Goal: Task Accomplishment & Management: Manage account settings

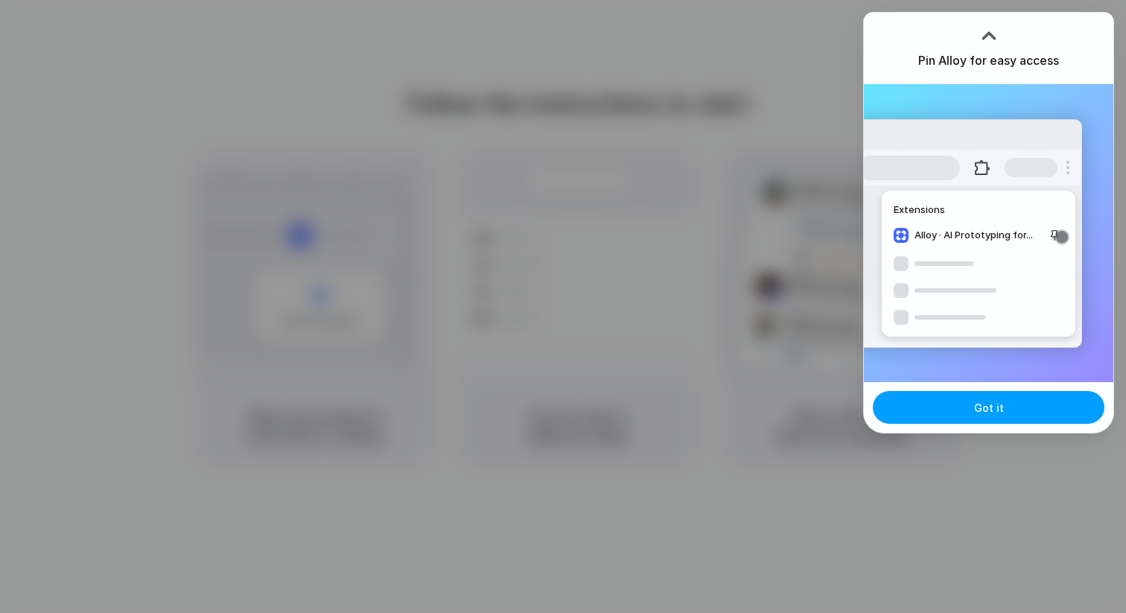
click at [1015, 409] on button "Got it" at bounding box center [989, 407] width 232 height 33
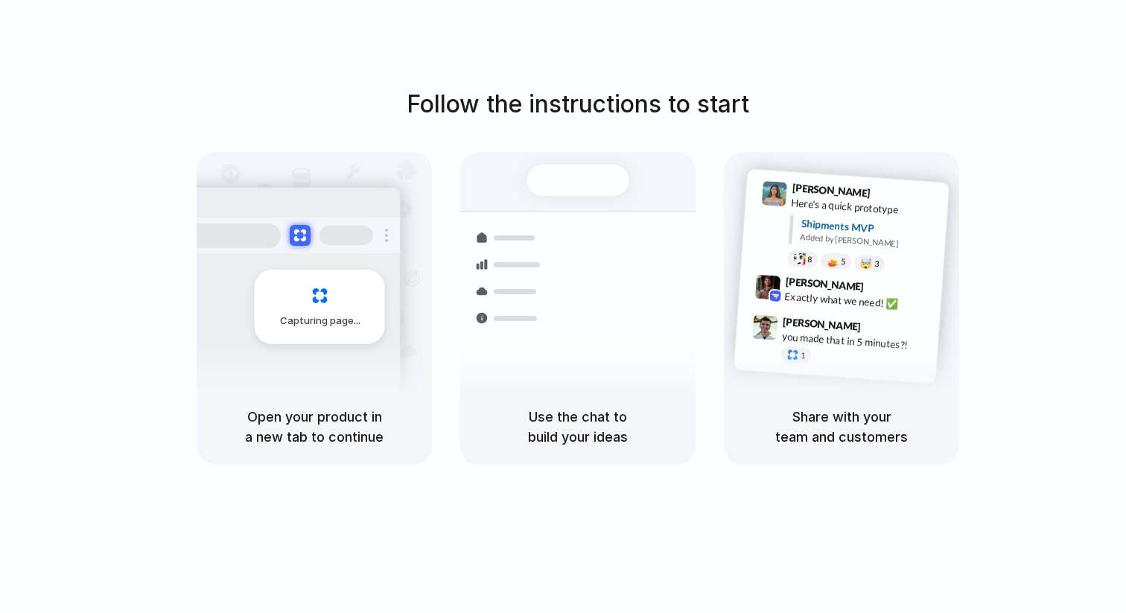
click at [306, 287] on div "Capturing page" at bounding box center [320, 307] width 130 height 74
click at [335, 389] on div "Open your product in a new tab to continue" at bounding box center [314, 427] width 235 height 76
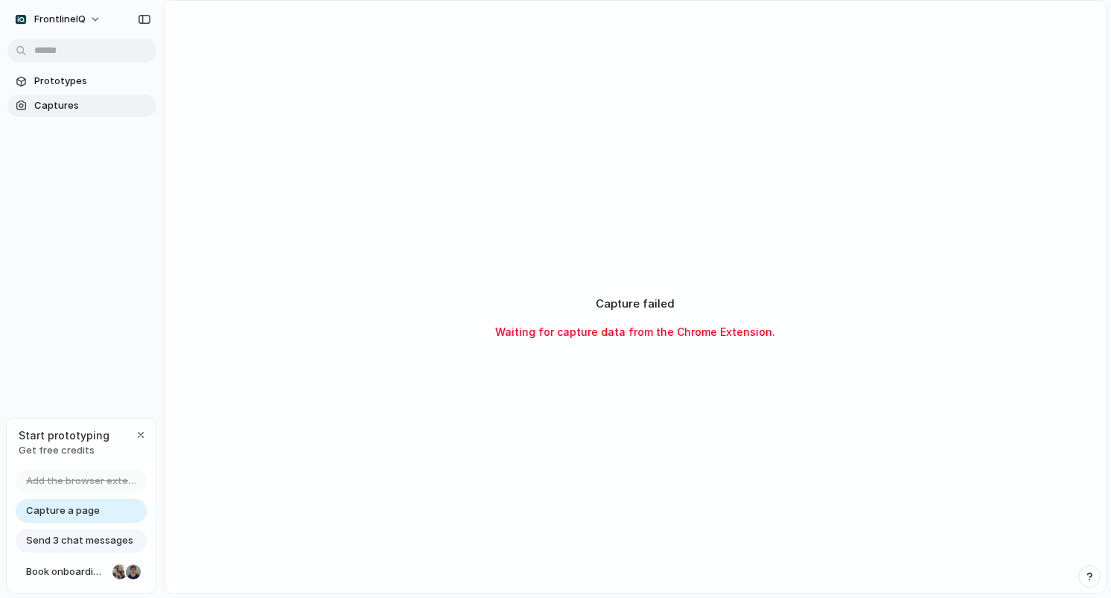
click at [57, 106] on span "Captures" at bounding box center [92, 105] width 116 height 15
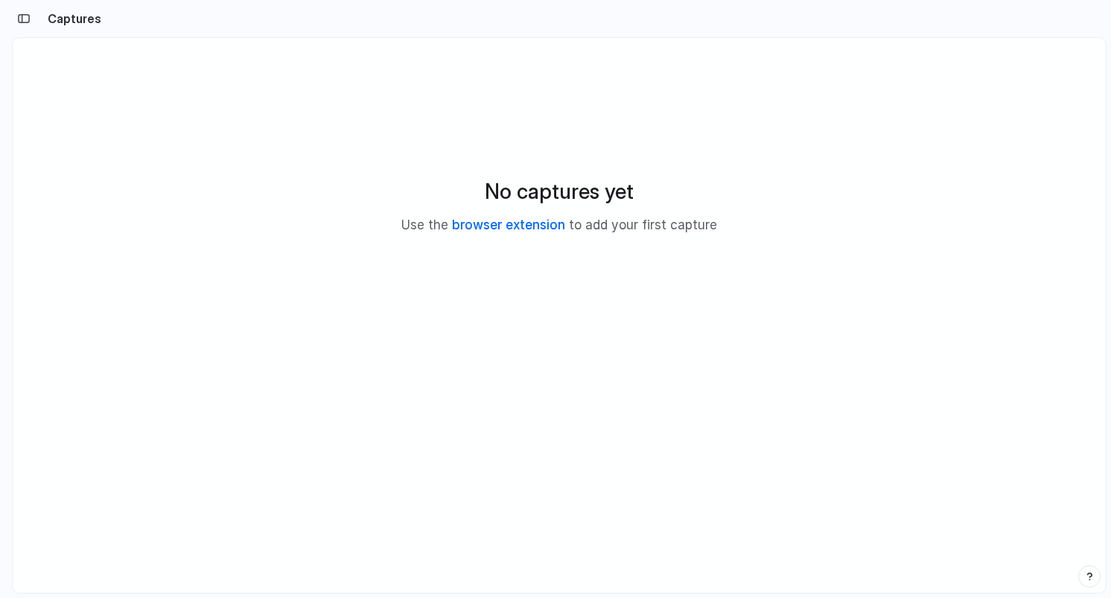
click at [494, 225] on link "browser extension" at bounding box center [508, 224] width 113 height 15
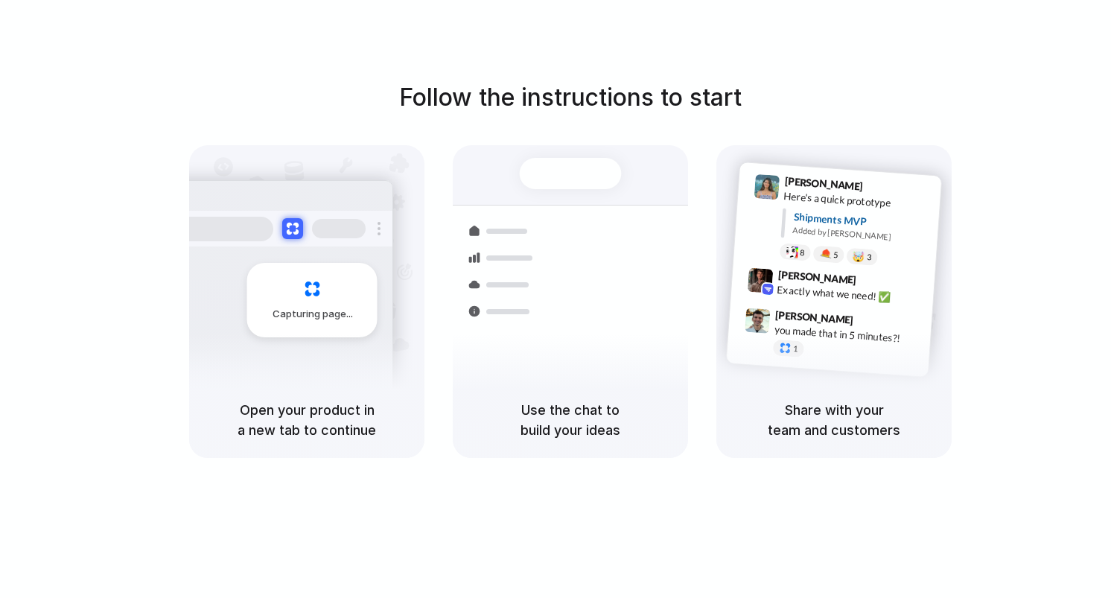
click at [313, 307] on span "Capturing page" at bounding box center [314, 314] width 83 height 15
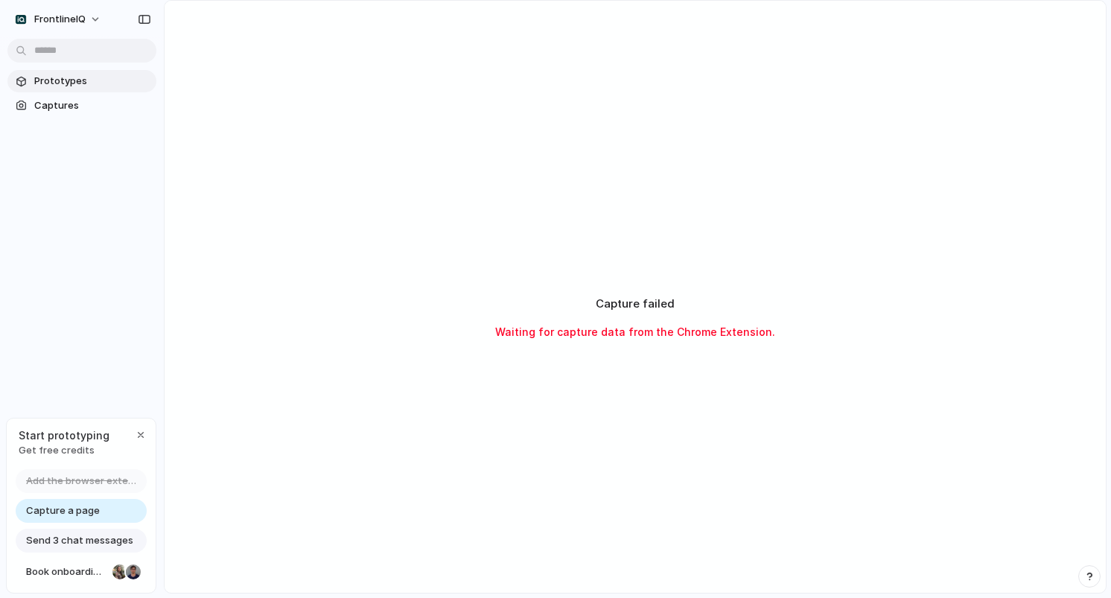
click at [81, 80] on span "Prototypes" at bounding box center [92, 81] width 116 height 15
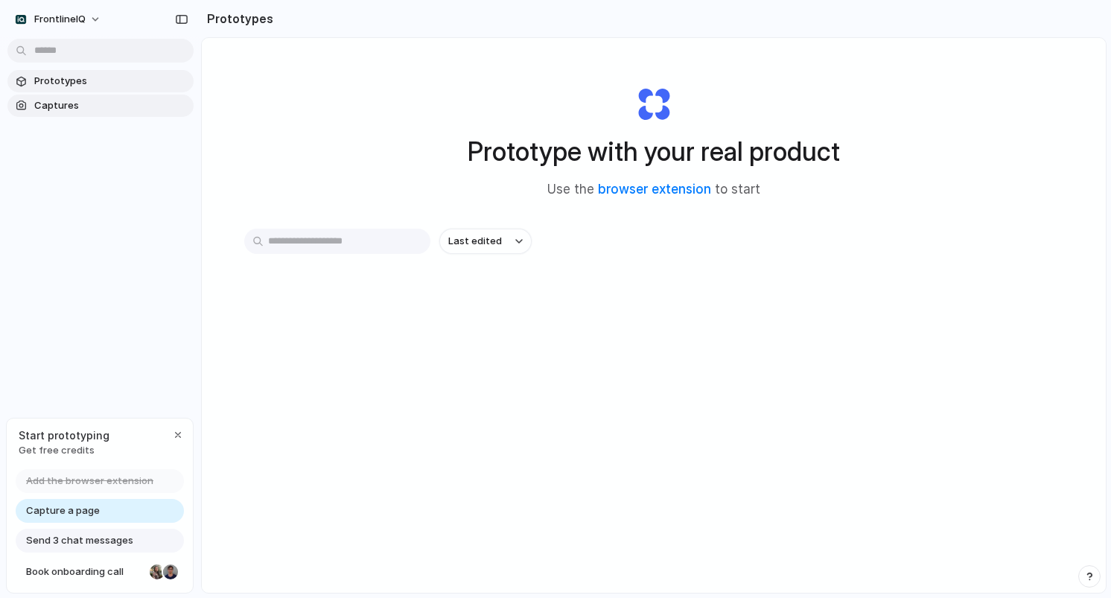
click at [66, 109] on span "Captures" at bounding box center [110, 105] width 153 height 15
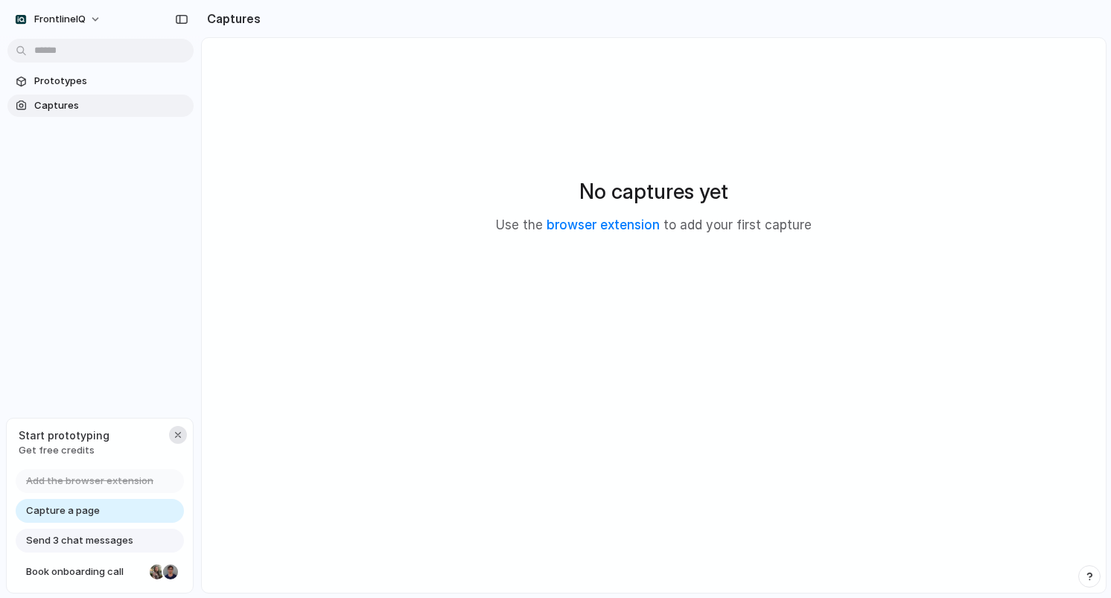
click at [179, 437] on div "button" at bounding box center [178, 435] width 12 height 12
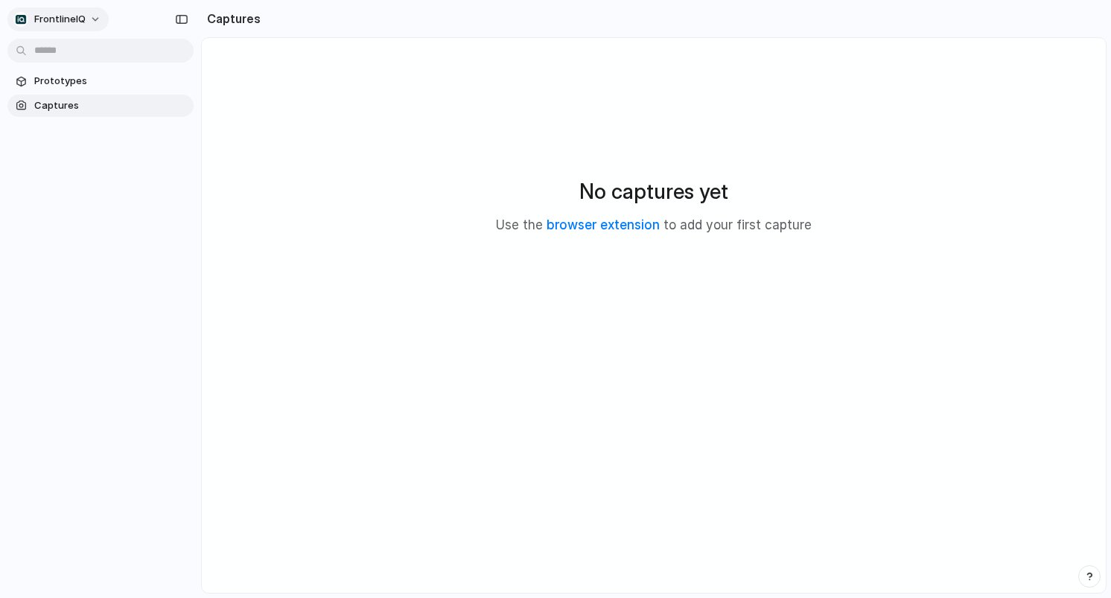
click at [90, 16] on button "FrontlineIQ" at bounding box center [57, 19] width 101 height 24
click at [52, 51] on span "Settings" at bounding box center [54, 52] width 41 height 15
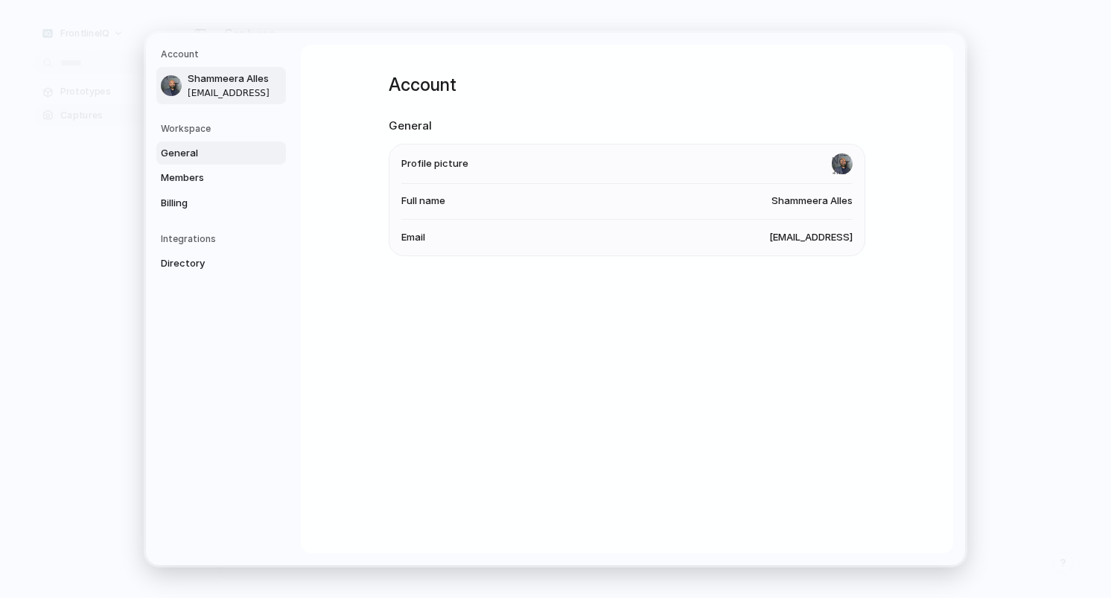
click at [203, 152] on span "General" at bounding box center [208, 153] width 95 height 15
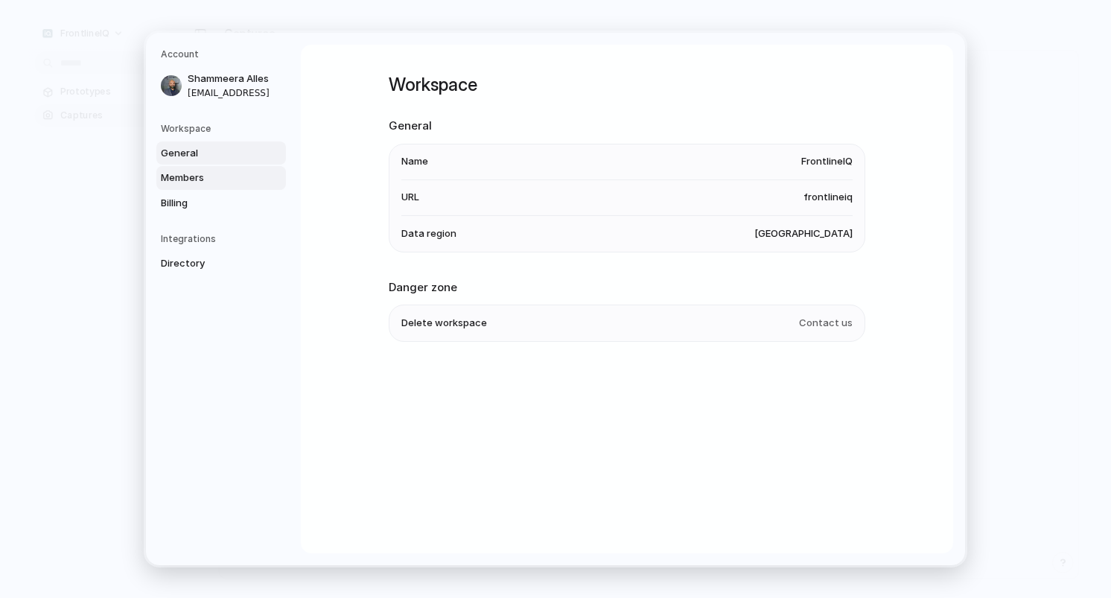
click at [202, 177] on span "Members" at bounding box center [208, 178] width 95 height 15
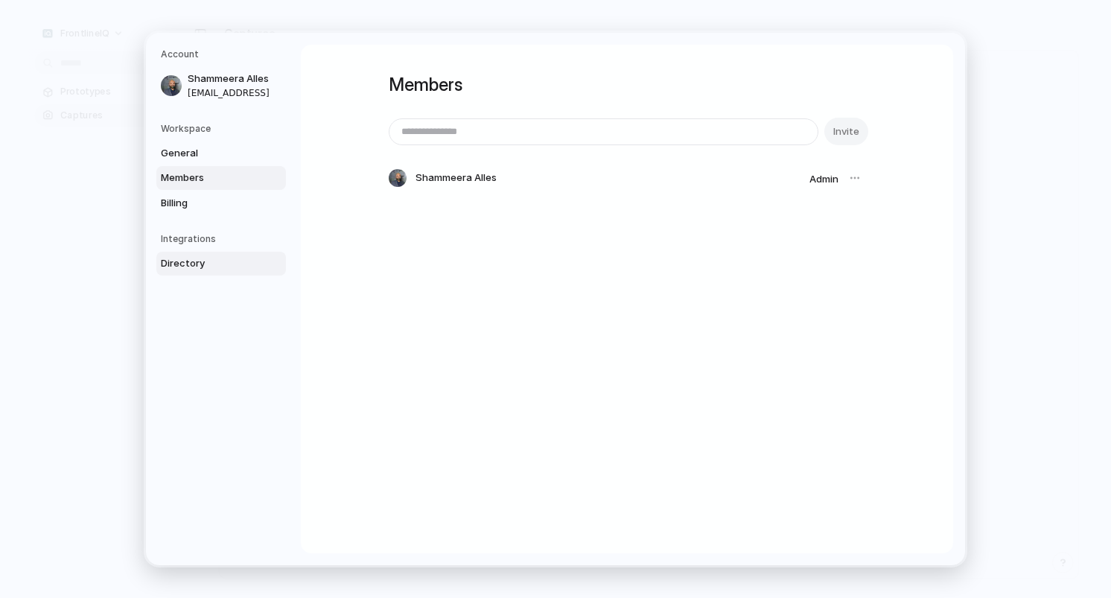
click at [190, 252] on link "Directory" at bounding box center [221, 264] width 130 height 24
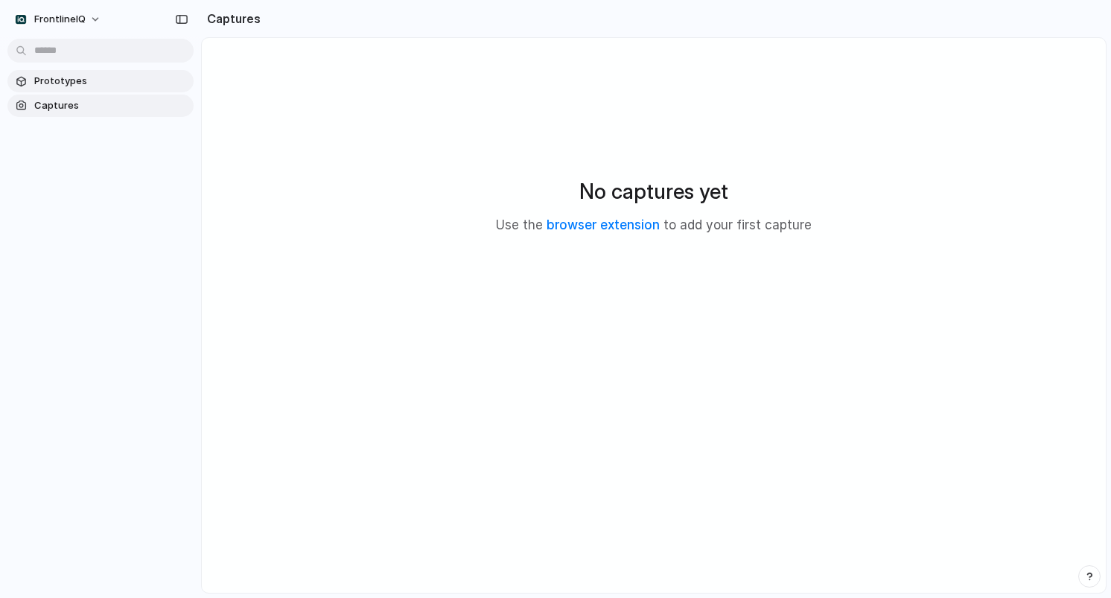
click at [68, 80] on span "Prototypes" at bounding box center [110, 81] width 153 height 15
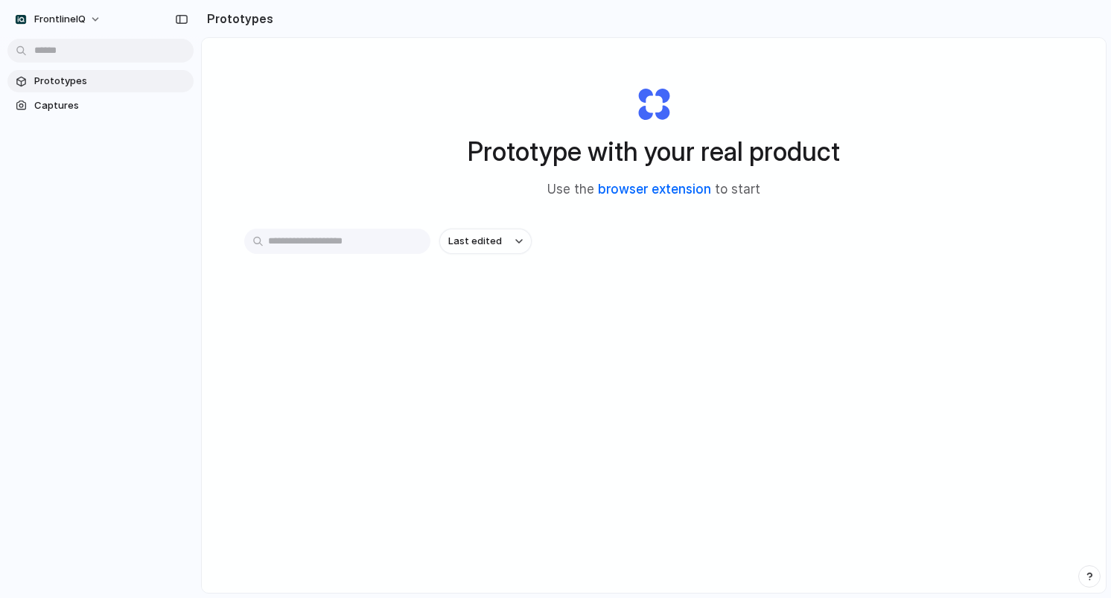
click at [637, 188] on link "browser extension" at bounding box center [654, 189] width 113 height 15
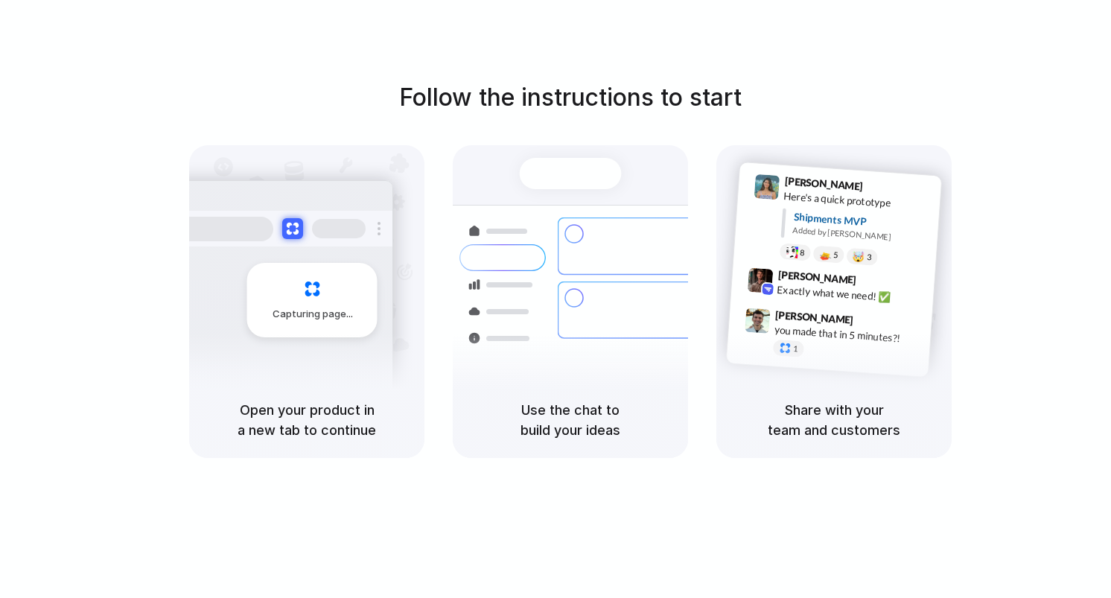
click at [555, 299] on div at bounding box center [555, 299] width 0 height 0
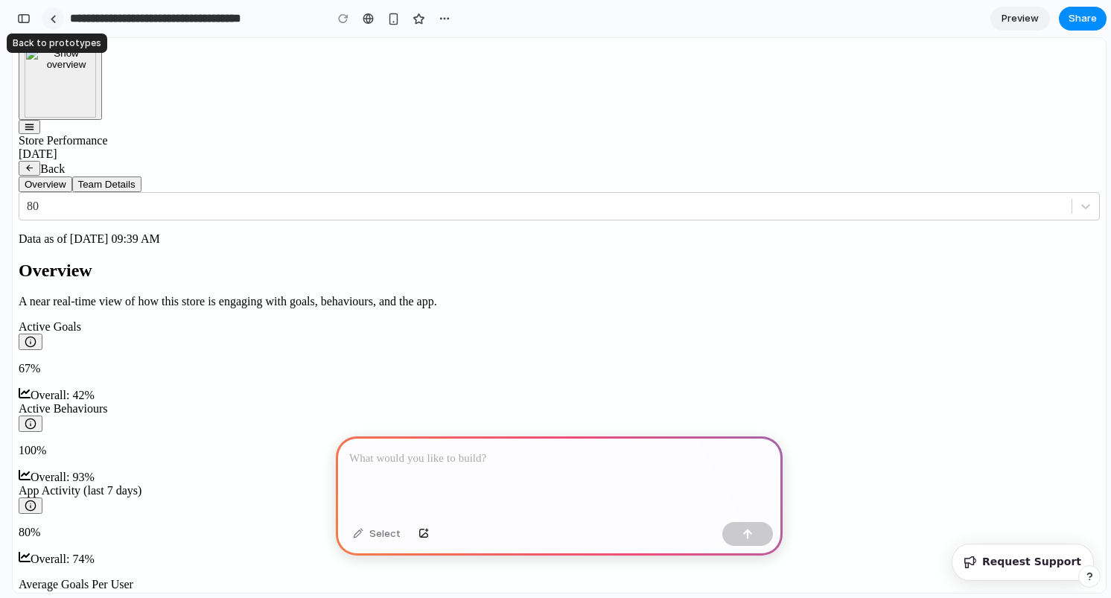
click at [51, 18] on div at bounding box center [53, 19] width 7 height 8
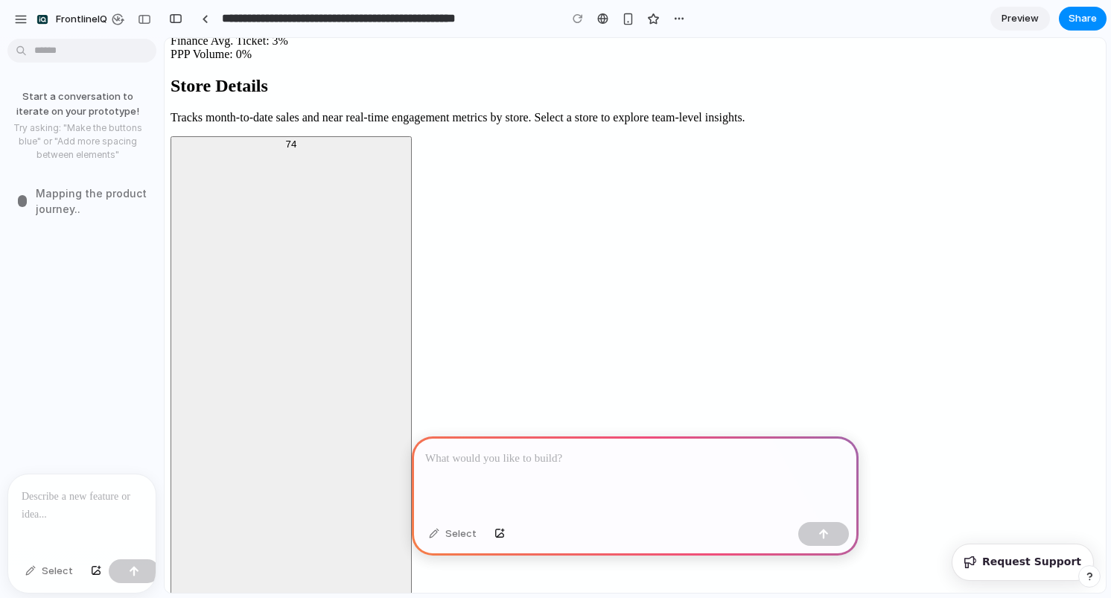
scroll to position [640, 0]
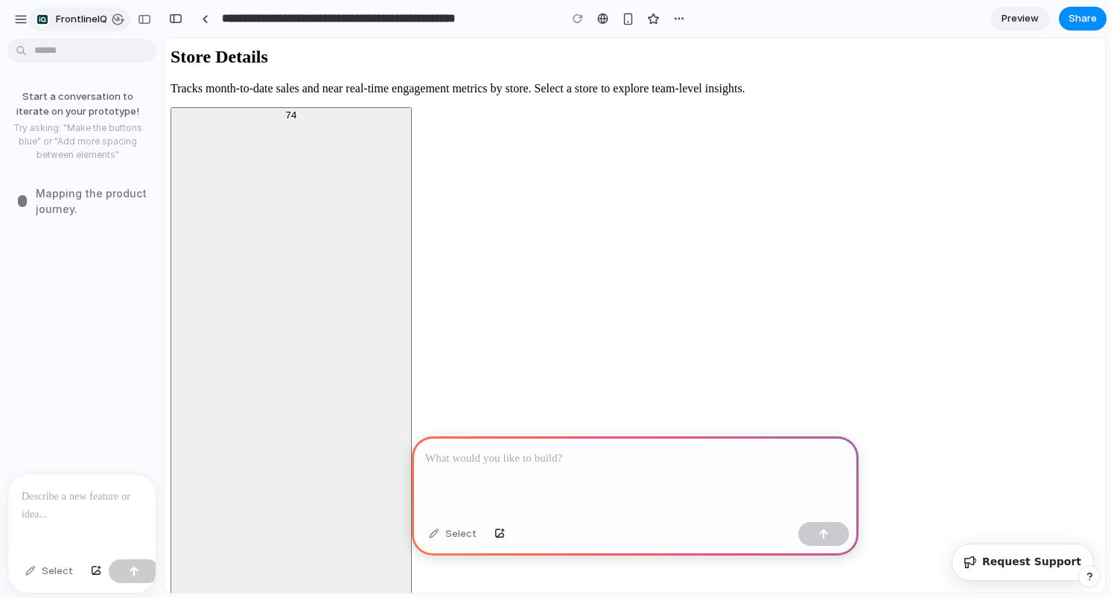
click at [75, 18] on span "FrontlineIQ" at bounding box center [81, 19] width 51 height 15
click at [19, 16] on div "button" at bounding box center [20, 19] width 13 height 13
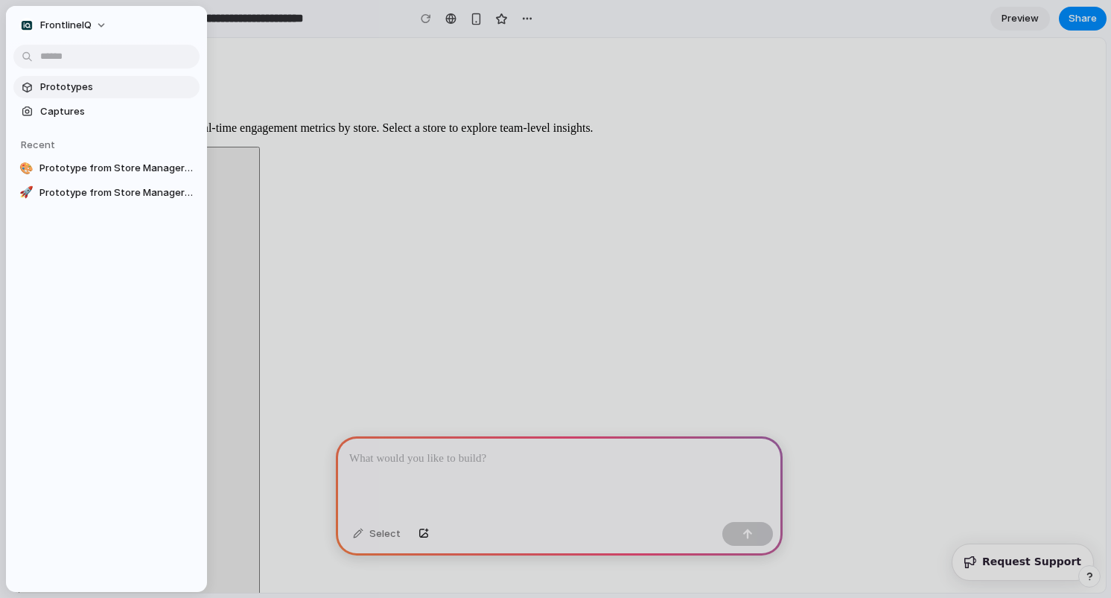
click at [81, 86] on span "Prototypes" at bounding box center [116, 87] width 153 height 15
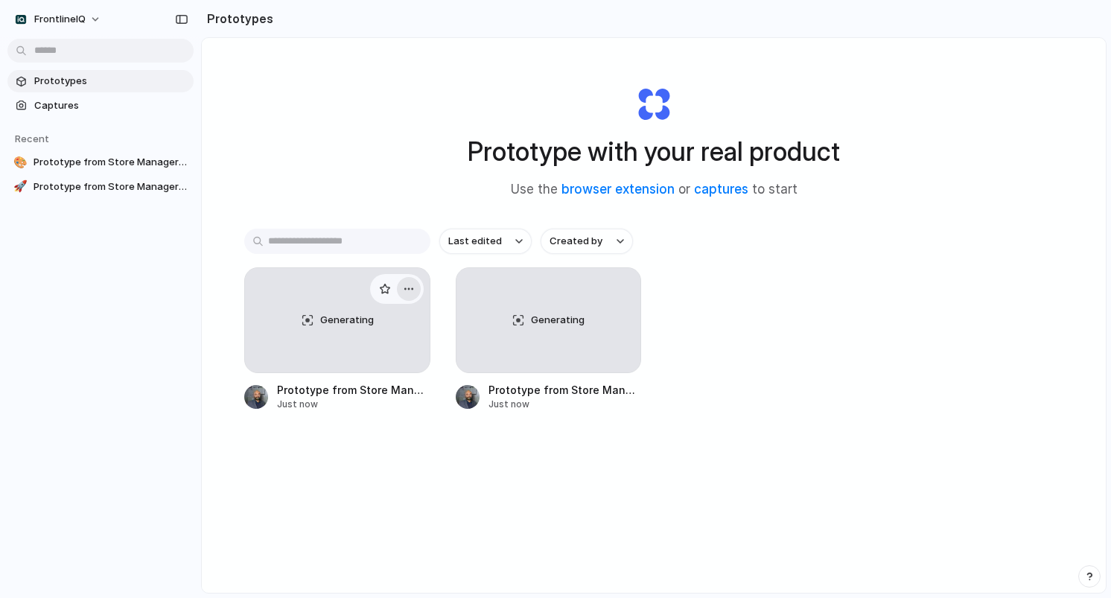
click at [412, 289] on button "button" at bounding box center [409, 289] width 24 height 24
click at [362, 392] on span "Delete" at bounding box center [348, 393] width 31 height 15
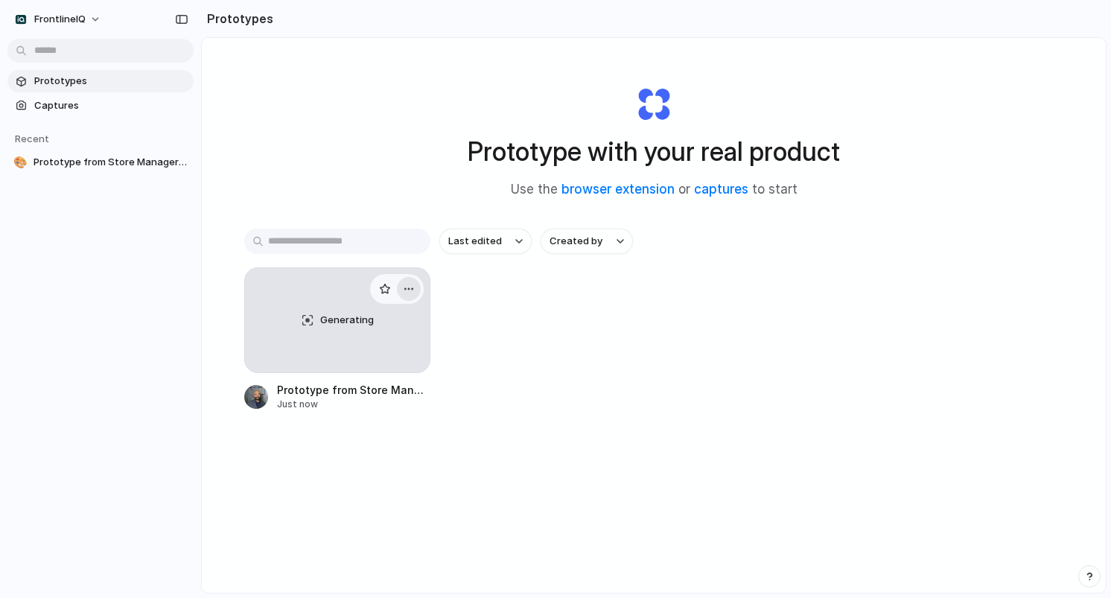
click at [409, 288] on div "button" at bounding box center [409, 289] width 12 height 12
click at [356, 386] on span "Delete" at bounding box center [348, 393] width 31 height 15
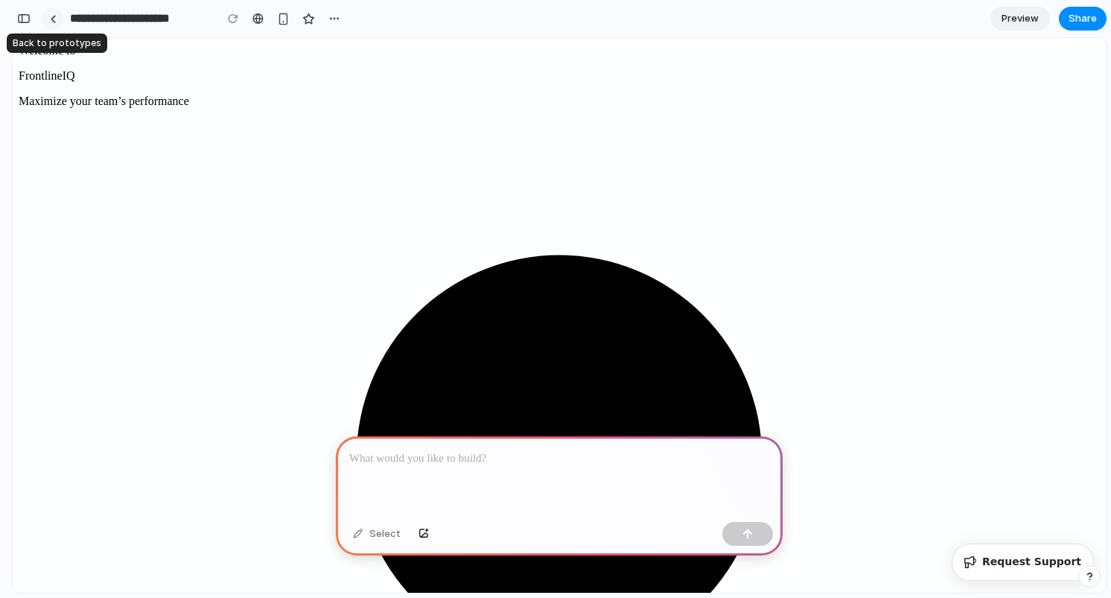
click at [53, 18] on div at bounding box center [53, 19] width 7 height 8
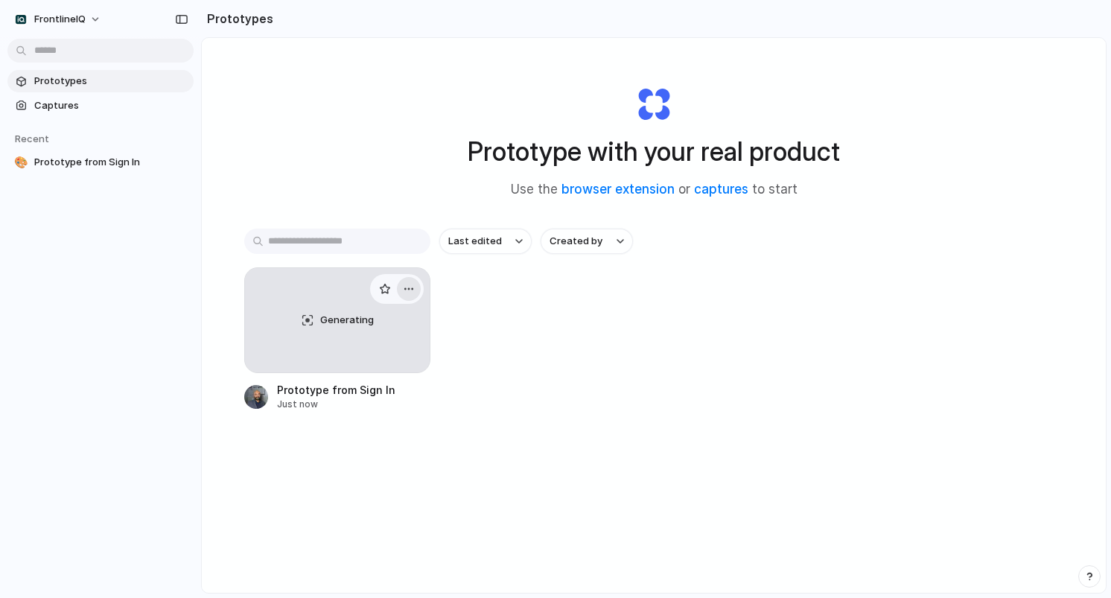
click at [410, 288] on div "button" at bounding box center [409, 289] width 12 height 12
click at [358, 394] on span "Delete" at bounding box center [348, 393] width 31 height 15
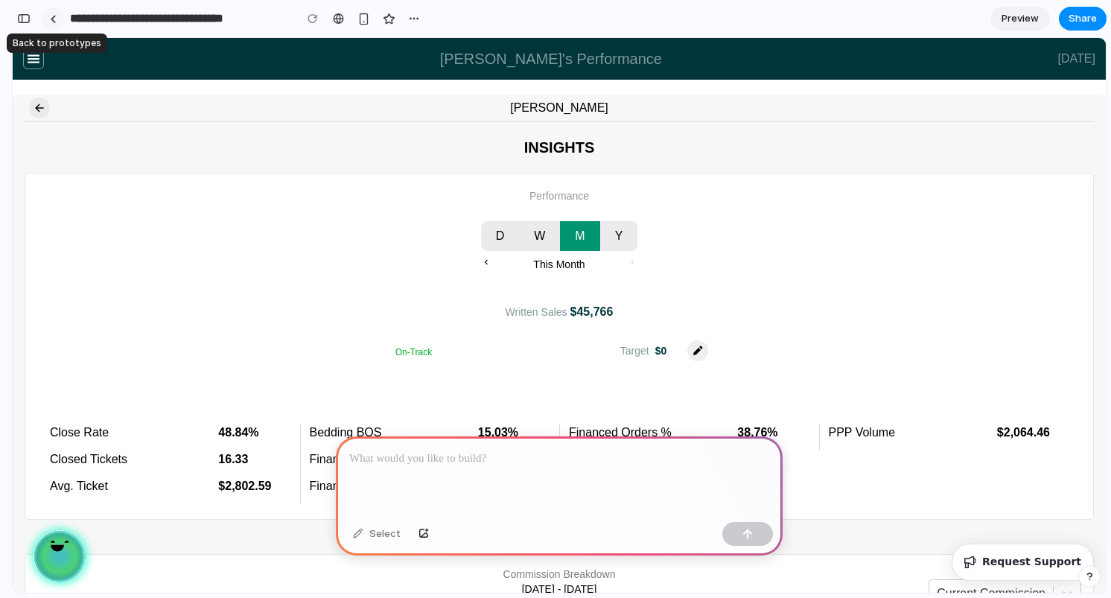
click at [53, 21] on div at bounding box center [53, 19] width 7 height 8
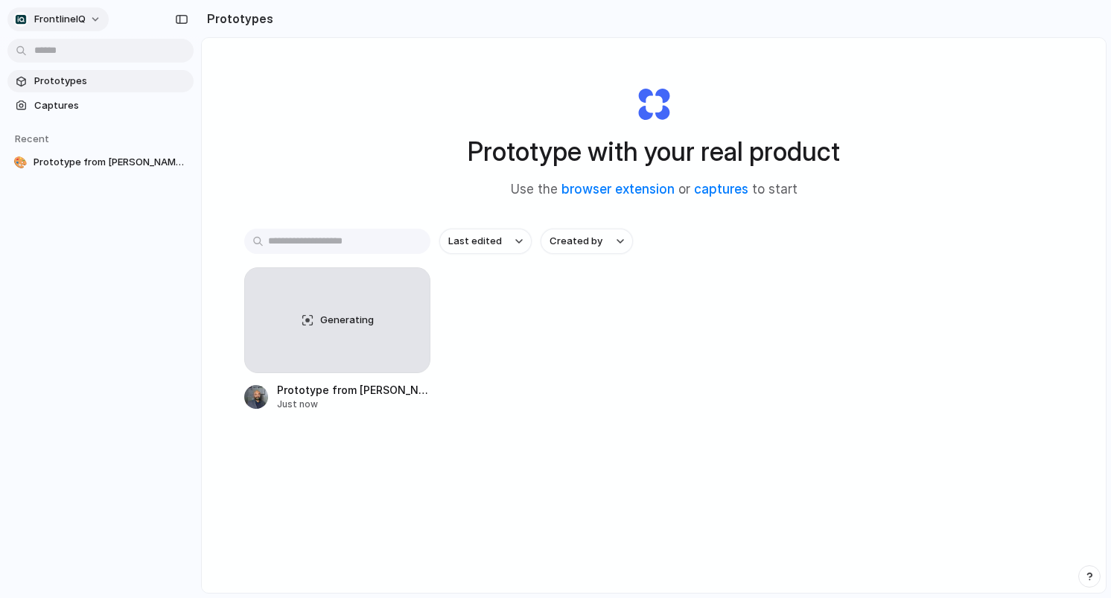
click at [95, 17] on button "FrontlineIQ" at bounding box center [57, 19] width 101 height 24
click at [69, 45] on span "Settings" at bounding box center [54, 52] width 41 height 15
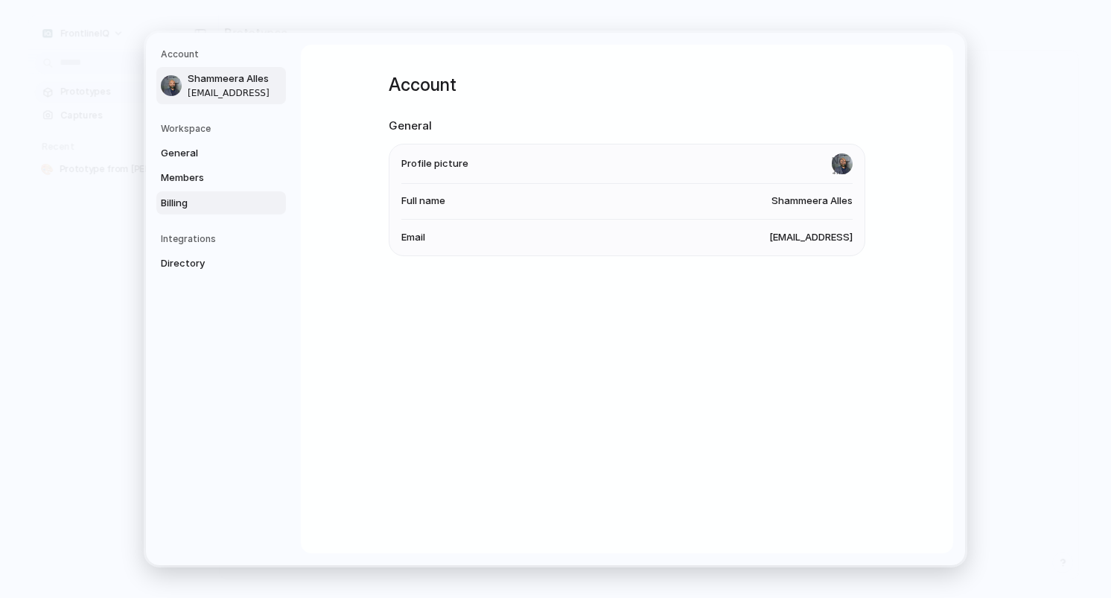
click at [228, 200] on span "Billing" at bounding box center [208, 203] width 95 height 15
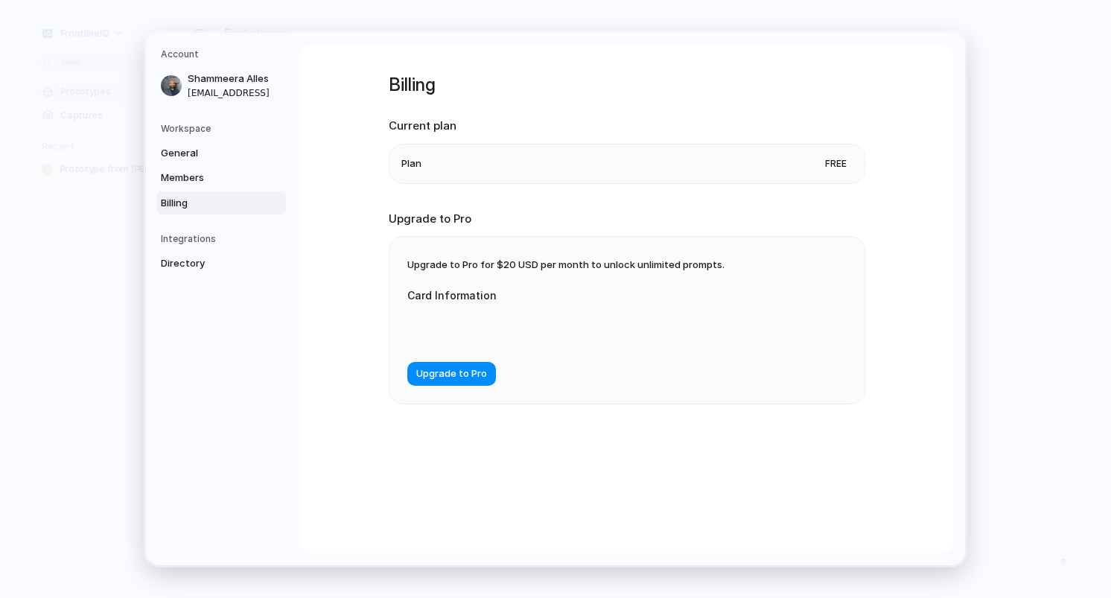
drag, startPoint x: 513, startPoint y: 161, endPoint x: 521, endPoint y: 162, distance: 8.2
click at [513, 161] on li "Plan Free" at bounding box center [626, 163] width 451 height 39
click at [834, 163] on span "Free" at bounding box center [836, 163] width 34 height 15
click at [192, 181] on span "Members" at bounding box center [208, 178] width 95 height 15
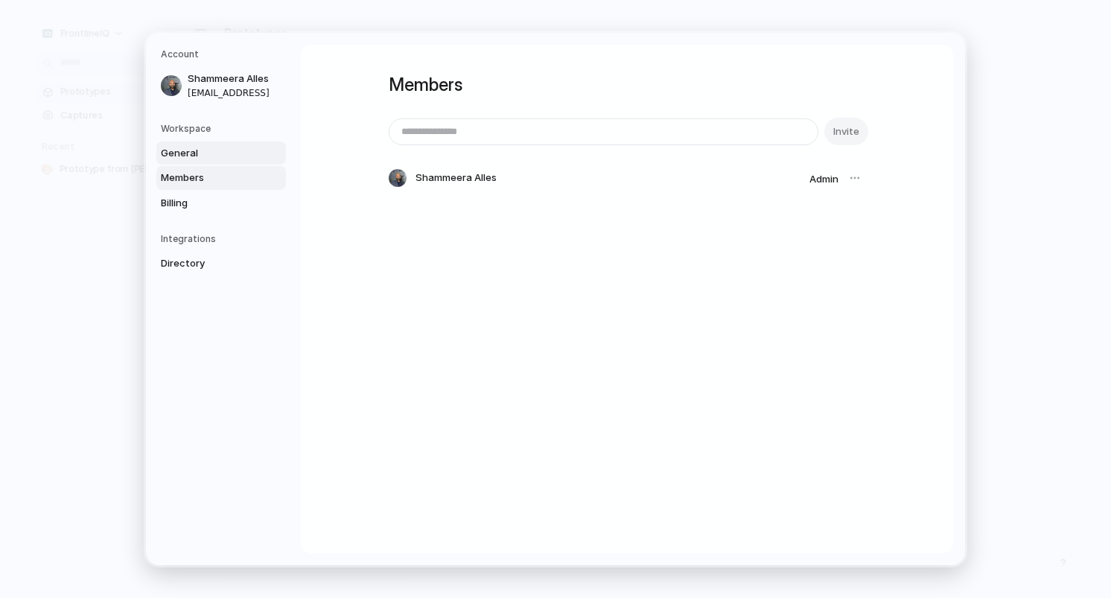
click at [186, 151] on span "General" at bounding box center [208, 153] width 95 height 15
